Goal: Task Accomplishment & Management: Manage account settings

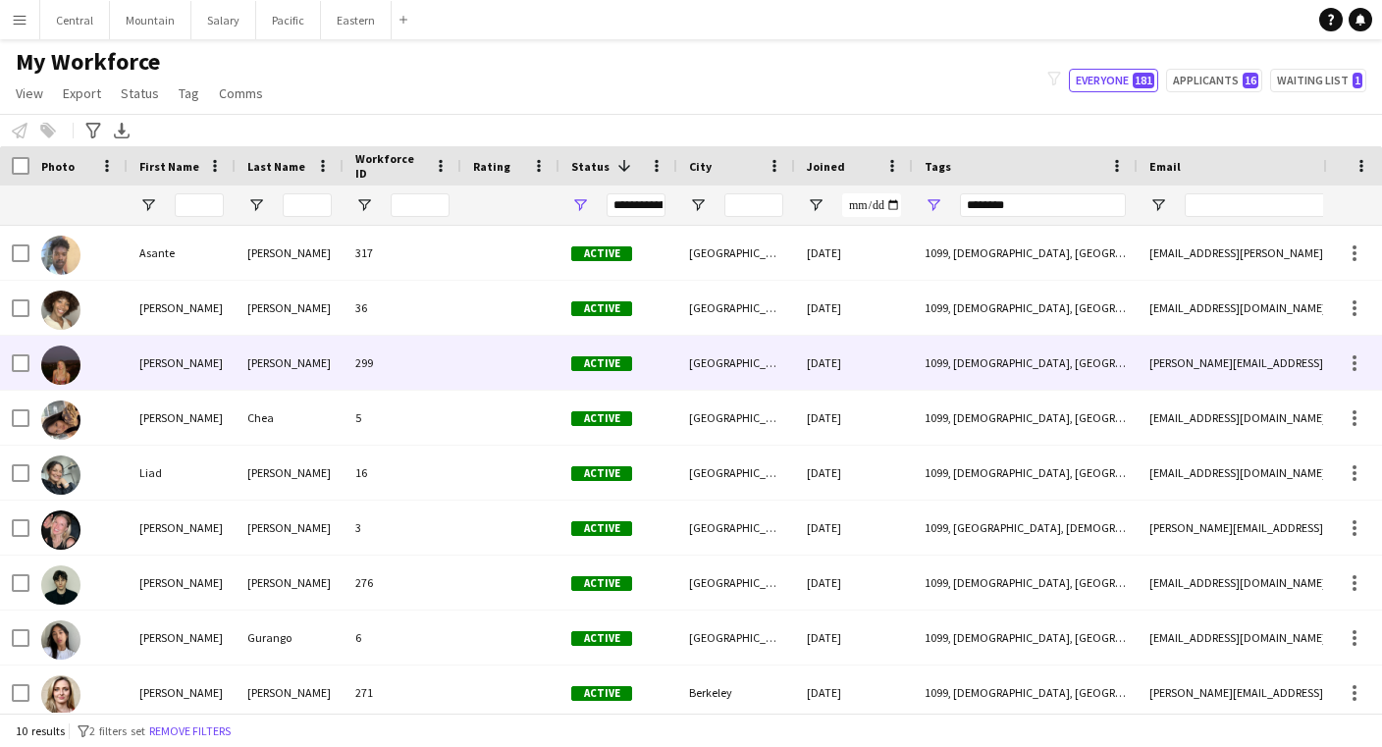
scroll to position [6, 0]
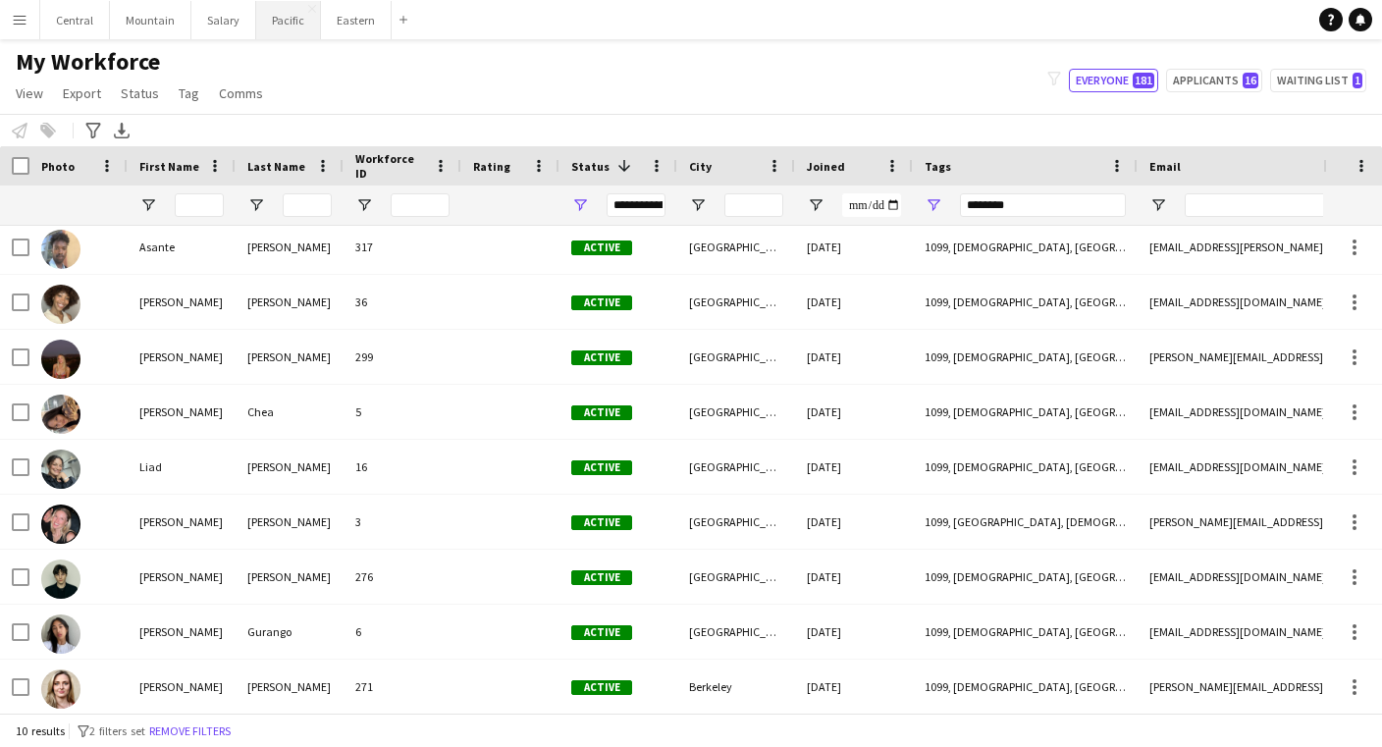
type input "********"
click at [272, 21] on button "Pacific Close" at bounding box center [288, 20] width 65 height 38
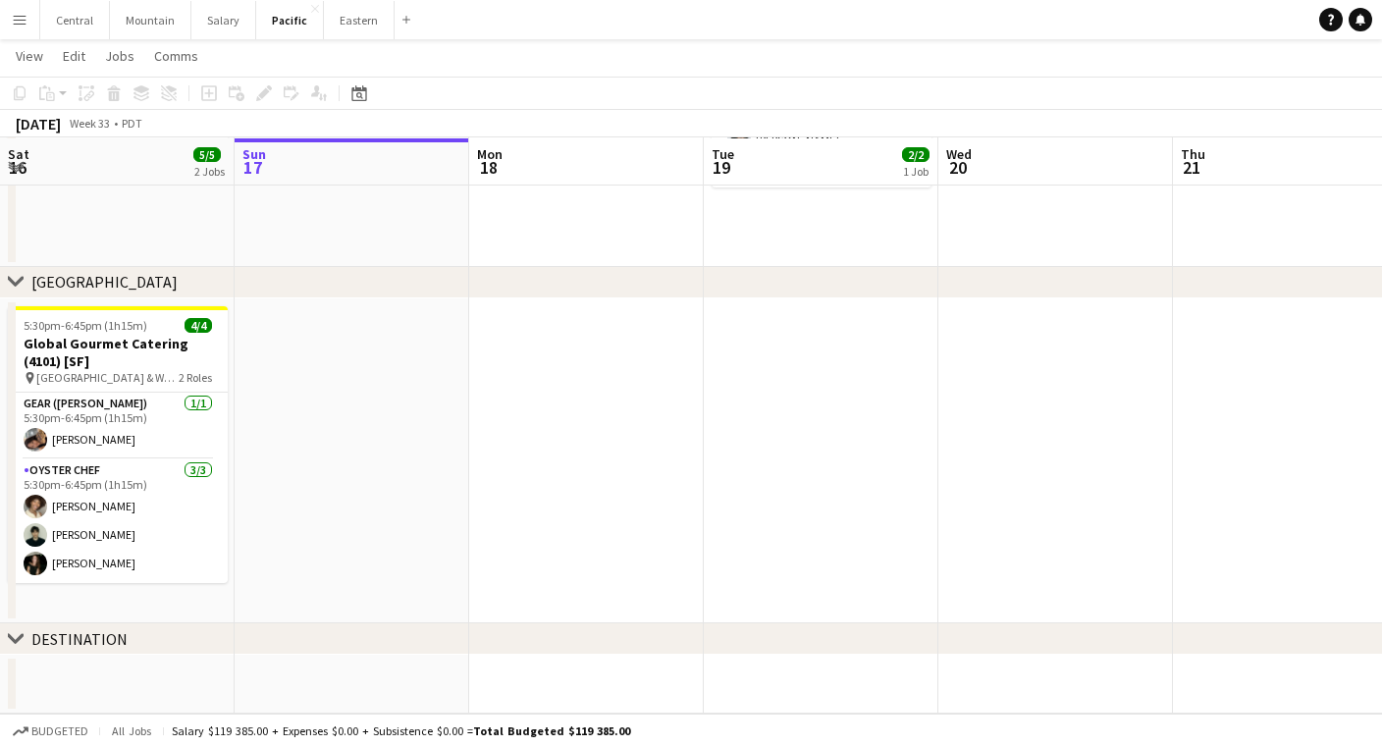
scroll to position [403, 0]
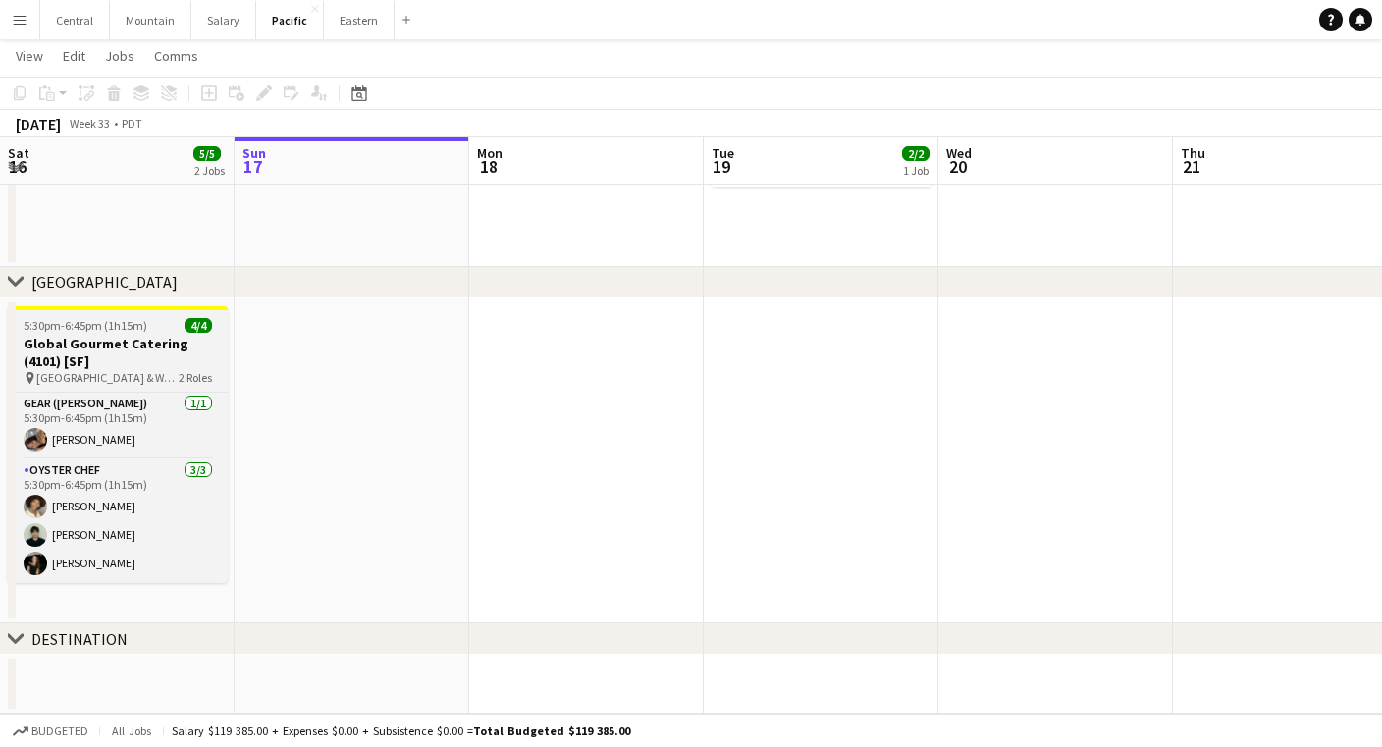
click at [136, 338] on h3 "Global Gourmet Catering (4101) [SF]" at bounding box center [118, 352] width 220 height 35
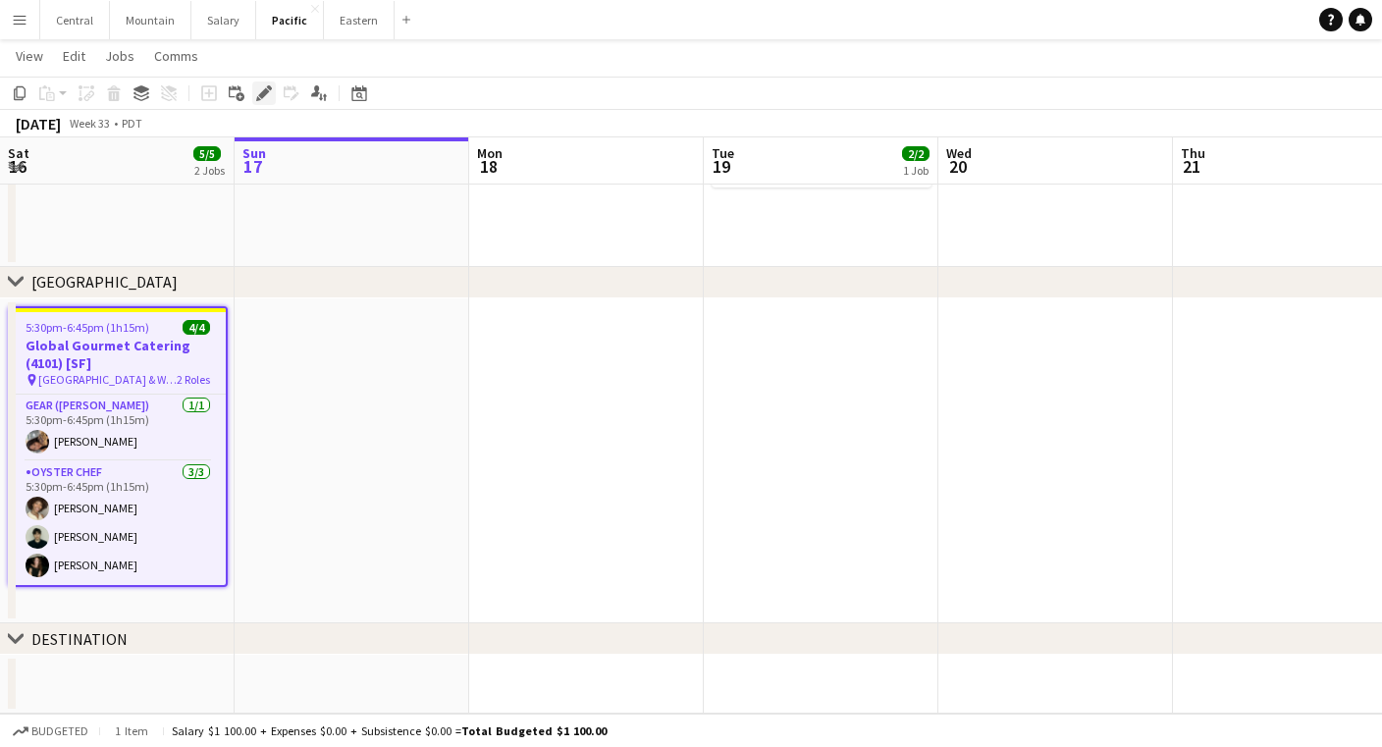
click at [259, 99] on icon at bounding box center [258, 98] width 5 height 5
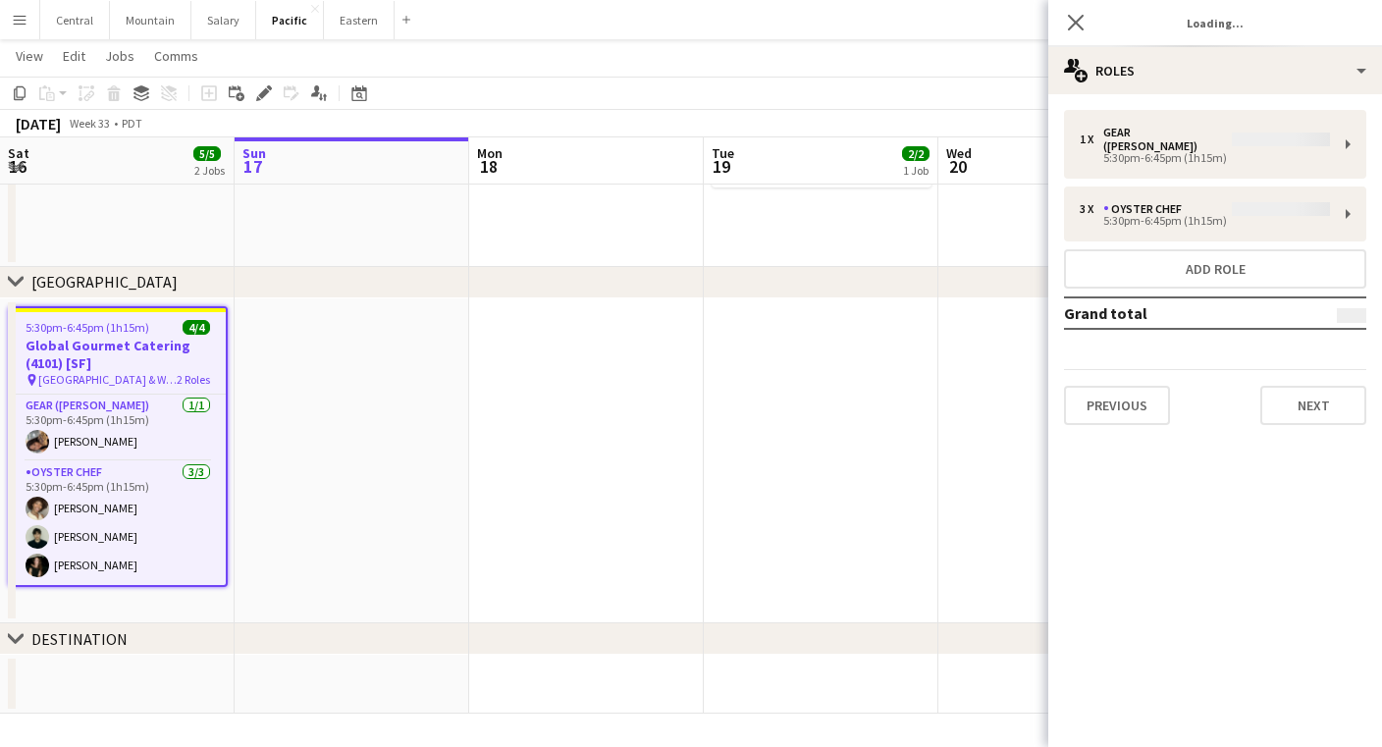
type input "**********"
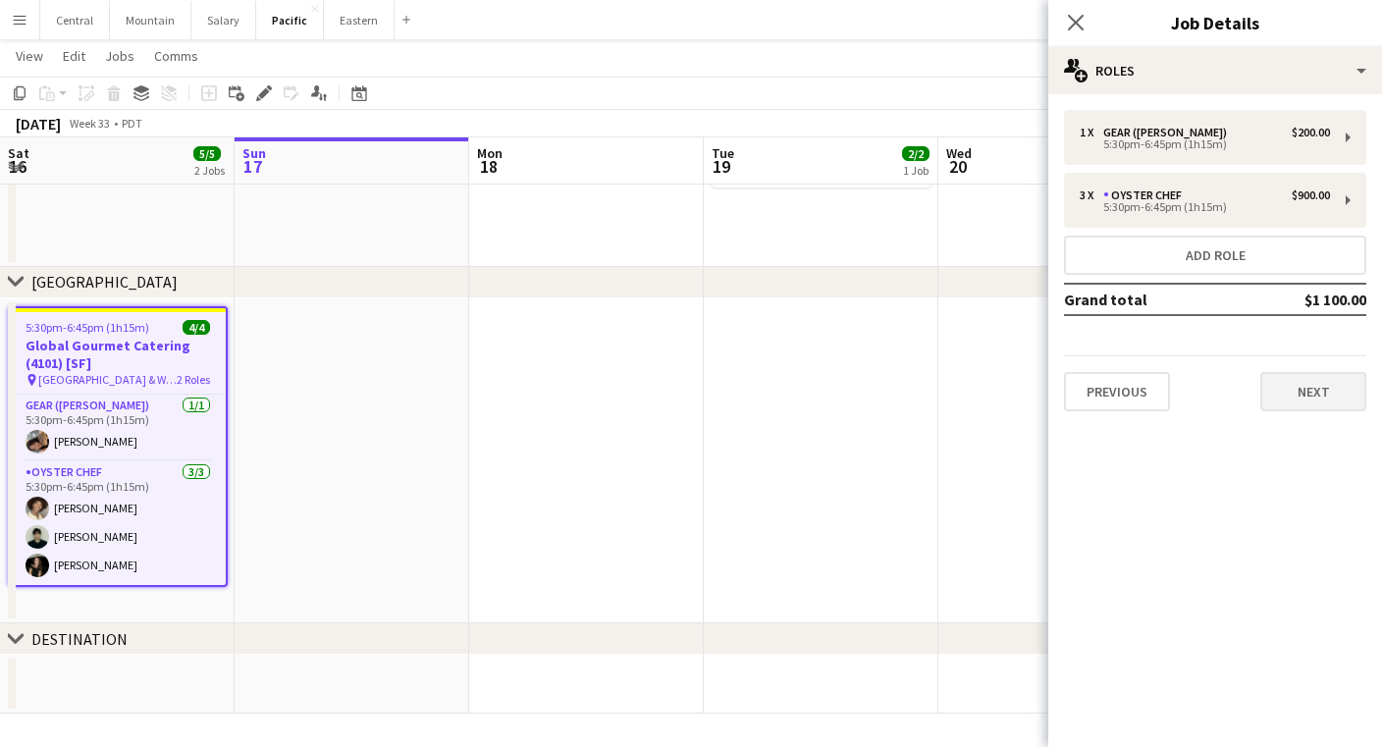
click at [1325, 394] on button "Next" at bounding box center [1314, 391] width 106 height 39
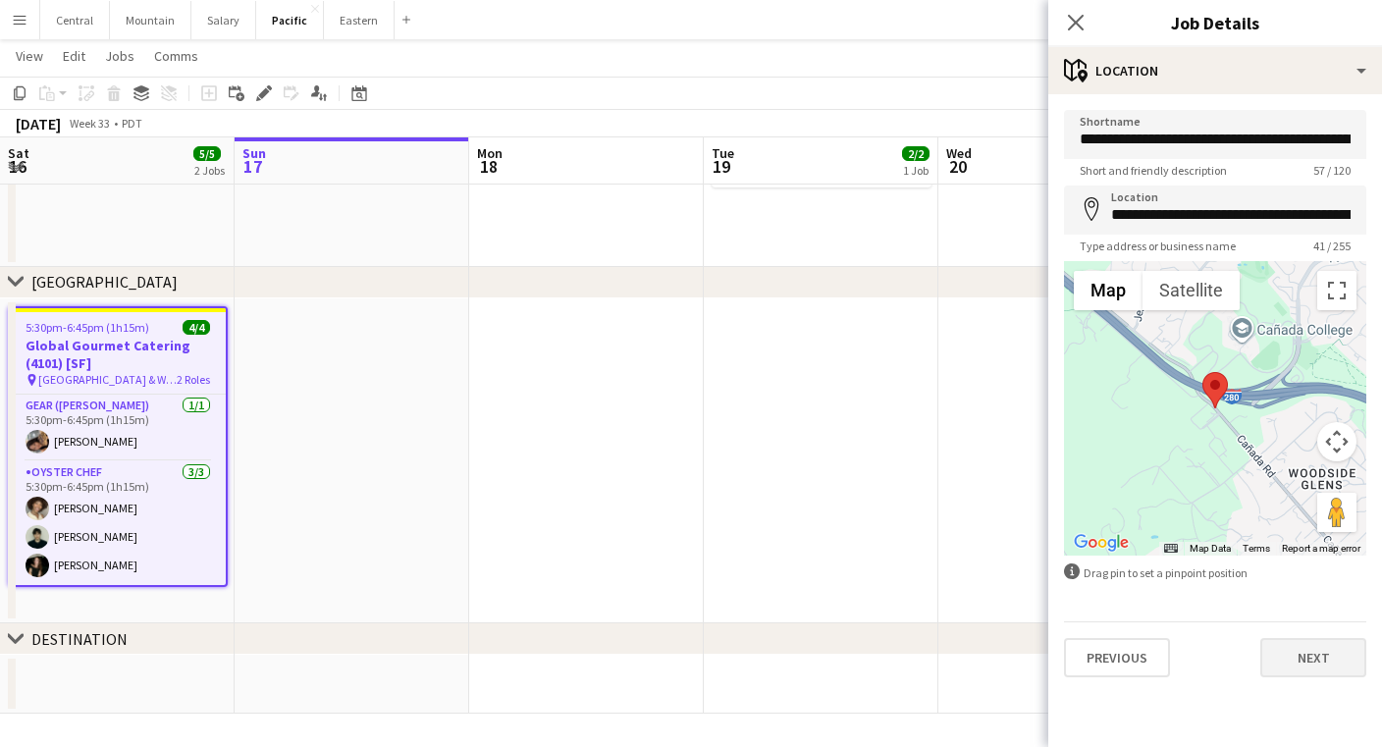
click at [1296, 660] on button "Next" at bounding box center [1314, 657] width 106 height 39
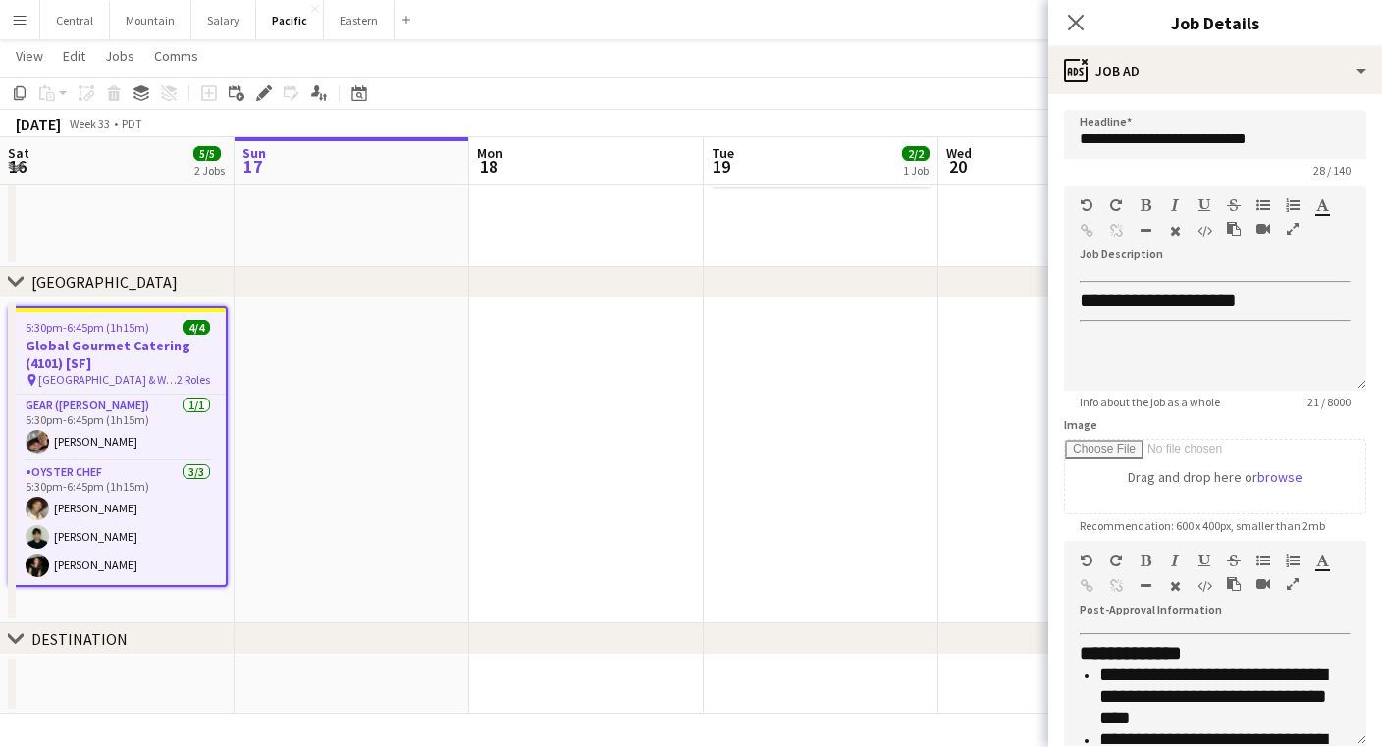
scroll to position [179, 0]
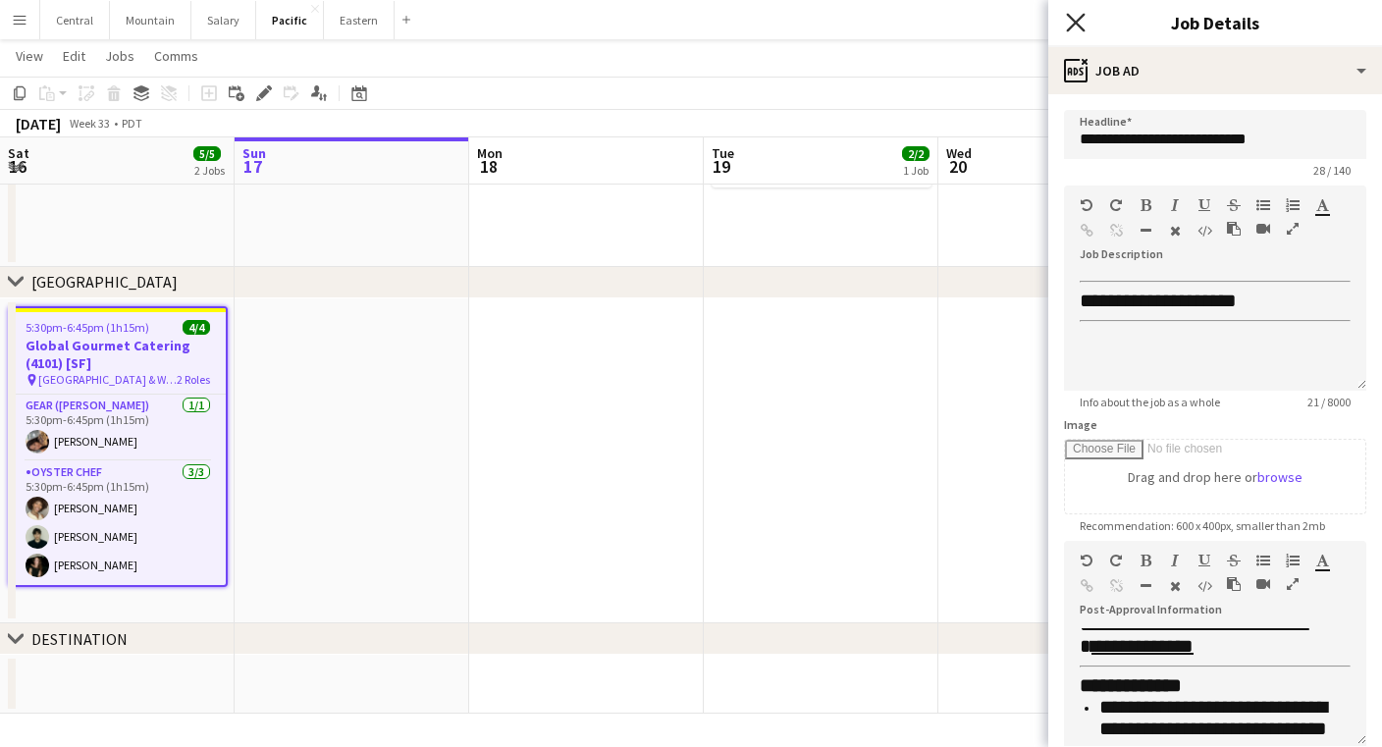
click at [1081, 18] on icon at bounding box center [1075, 22] width 19 height 19
